Goal: Transaction & Acquisition: Purchase product/service

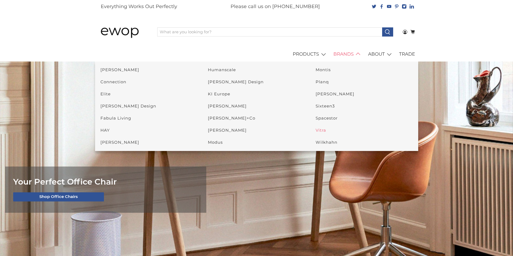
click at [217, 131] on link "Vitra" at bounding box center [320, 130] width 10 height 5
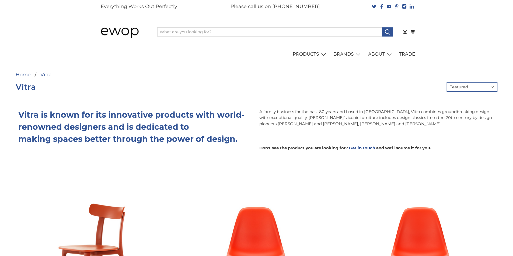
click at [494, 86] on select "Featured Best Selling Alphabetically: A-Z Alphabetically: Z-A Price: Low to Hig…" at bounding box center [471, 87] width 51 height 9
select select "price-ascending"
click at [446, 83] on select "Featured Best Selling Alphabetically: A-Z Alphabetically: Z-A Price: Low to Hig…" at bounding box center [471, 87] width 51 height 9
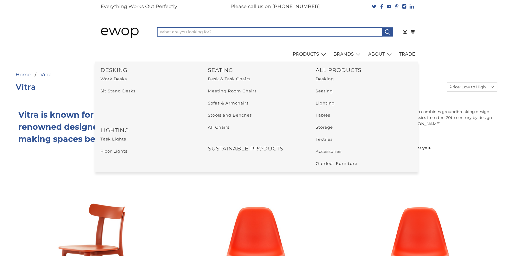
click at [200, 34] on input "What are you looking for?" at bounding box center [269, 31] width 225 height 9
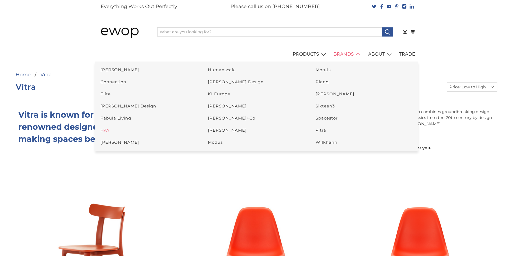
click at [105, 131] on link "HAY" at bounding box center [104, 130] width 9 height 5
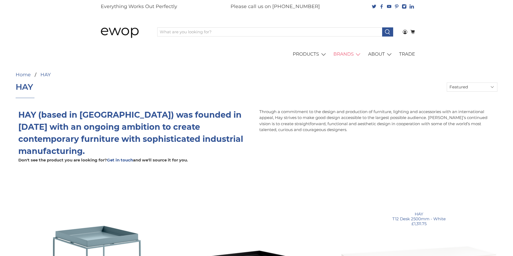
select select "title-descending"
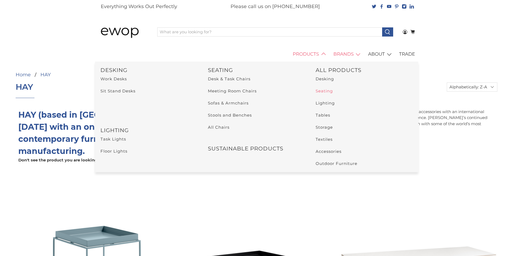
click at [326, 91] on link "Seating" at bounding box center [323, 91] width 17 height 5
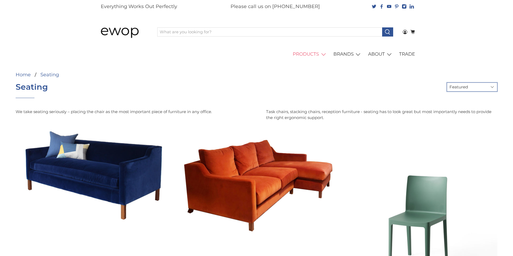
click at [491, 87] on select "Featured Best Selling Alphabetically: A-Z Alphabetically: Z-A Price: Low to Hig…" at bounding box center [471, 87] width 51 height 9
select select "price-ascending"
click at [446, 83] on select "Featured Best Selling Alphabetically: A-Z Alphabetically: Z-A Price: Low to Hig…" at bounding box center [471, 87] width 51 height 9
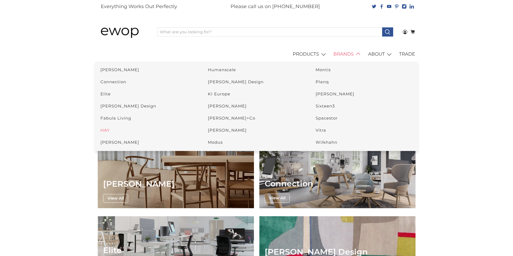
click at [103, 131] on link "HAY" at bounding box center [104, 130] width 9 height 5
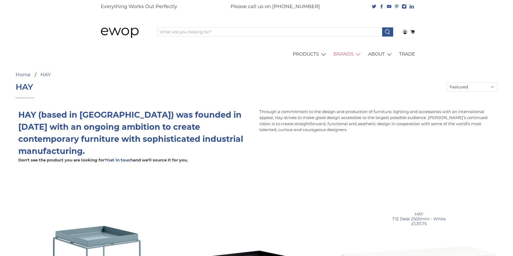
select select "title-descending"
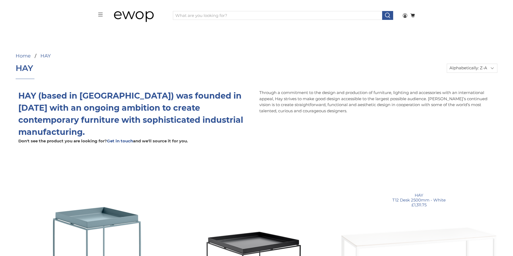
scroll to position [30, 0]
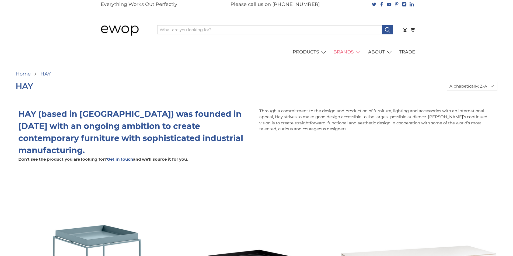
scroll to position [0, 0]
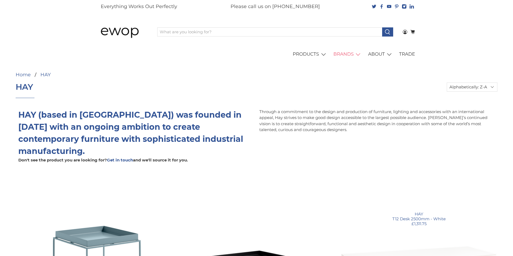
click at [486, 180] on link "T12 Desk 2500mm - White" at bounding box center [418, 252] width 157 height 157
select select "price-ascending"
click at [446, 83] on select "Featured Best Selling Alphabetically: A-Z Alphabetically: Z-A Price: Low to Hig…" at bounding box center [471, 87] width 51 height 9
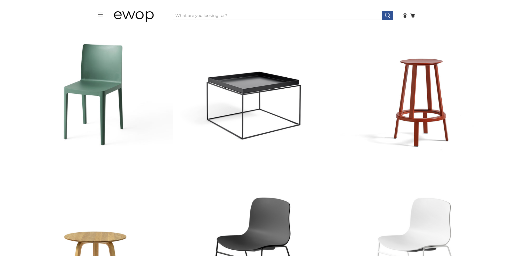
scroll to position [324, 0]
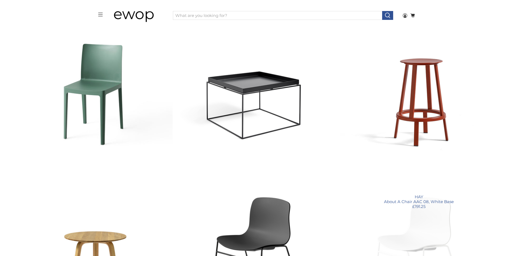
click at [490, 157] on link "About A Chair AAC 08, White Base" at bounding box center [418, 235] width 157 height 157
